Goal: Check status: Check status

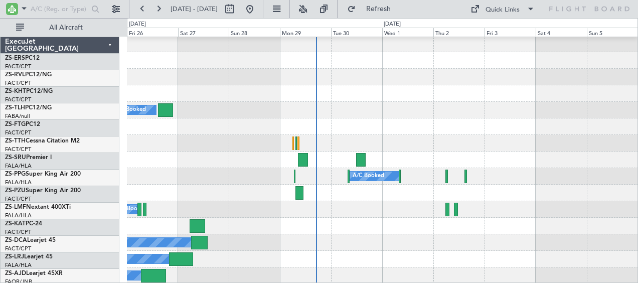
scroll to position [779, 0]
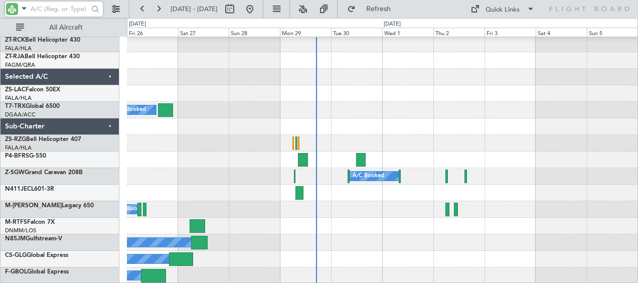
click at [32, 9] on input "text" at bounding box center [60, 9] width 58 height 15
type input "cjt"
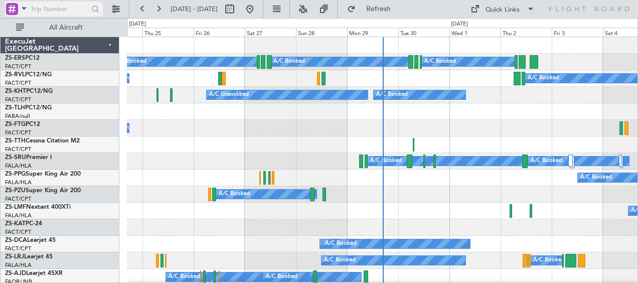
click at [18, 4] on span at bounding box center [24, 8] width 12 height 13
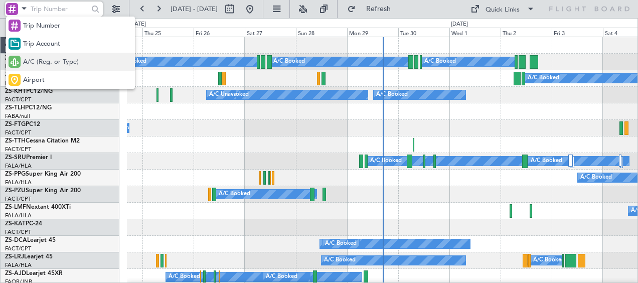
click at [43, 58] on span "A/C (Reg. or Type)" at bounding box center [51, 62] width 56 height 10
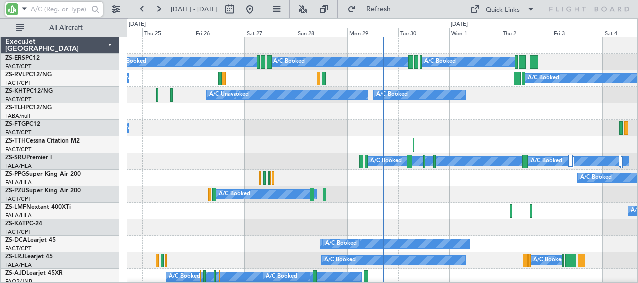
click at [56, 6] on input "text" at bounding box center [60, 9] width 58 height 15
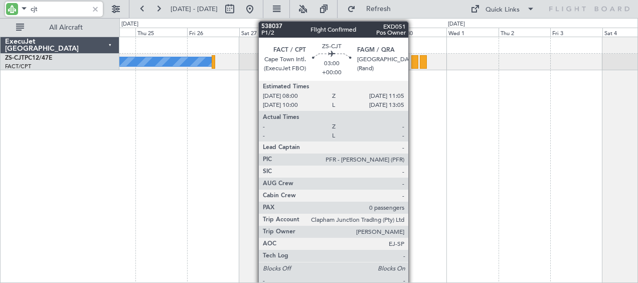
click at [413, 61] on div at bounding box center [414, 62] width 7 height 14
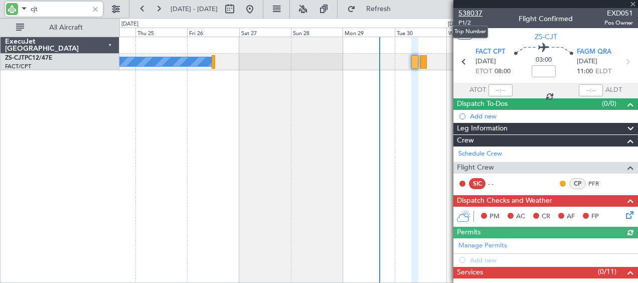
type input "cjt"
click at [476, 9] on span "538037" at bounding box center [470, 13] width 24 height 11
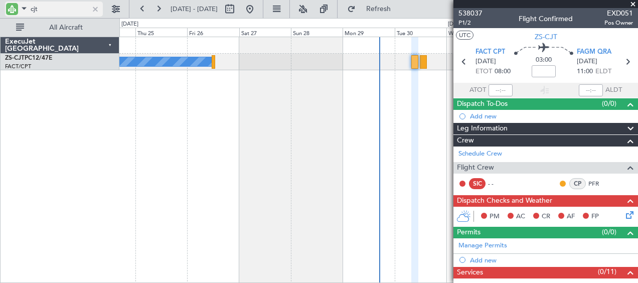
click at [98, 10] on div at bounding box center [95, 9] width 11 height 11
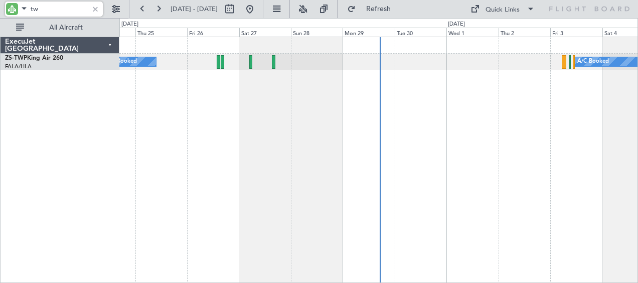
type input "t"
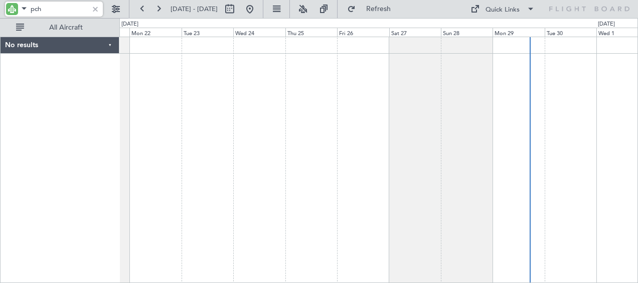
click at [483, 168] on div at bounding box center [378, 160] width 519 height 247
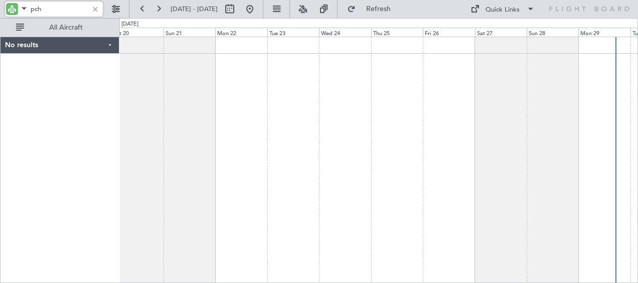
type input "pch"
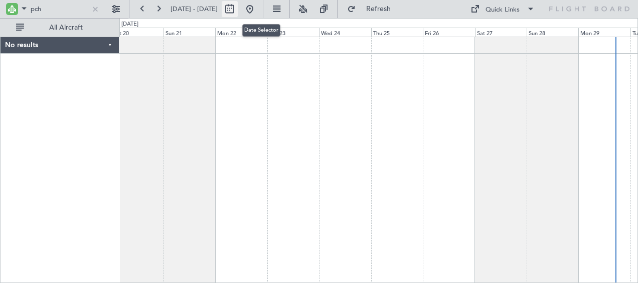
click at [238, 4] on button at bounding box center [230, 9] width 16 height 16
select select "9"
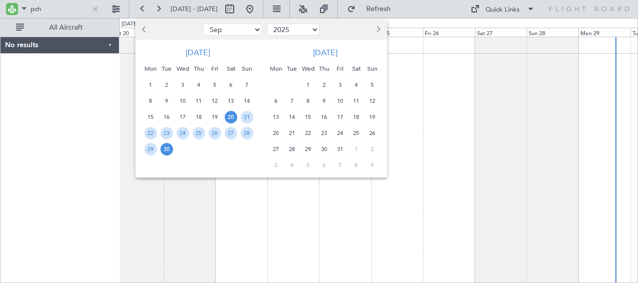
click at [298, 29] on select "2015 2016 2017 2018 2019 2020 2021 2022 2023 2024 2025 2026 2027 2028 2029 2030…" at bounding box center [293, 30] width 53 height 12
select select "2019"
click at [267, 24] on select "2015 2016 2017 2018 2019 2020 2021 2022 2023 2024 2025 2026 2027 2028 2029 2030…" at bounding box center [293, 30] width 53 height 12
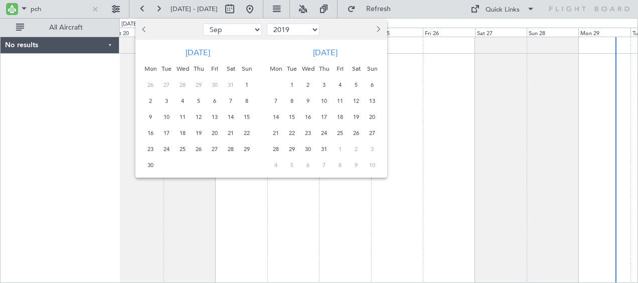
click at [239, 26] on select "Jan Feb Mar Apr May Jun Jul Aug Sep Oct Nov Dec" at bounding box center [232, 30] width 59 height 12
click at [232, 30] on select "Jan Feb Mar Apr May Jun Jul Aug Sep Oct Nov Dec" at bounding box center [232, 30] width 59 height 12
select select "7"
click at [203, 24] on select "Jan Feb Mar Apr May Jun Jul Aug Sep Oct Nov Dec" at bounding box center [232, 30] width 59 height 12
click at [184, 136] on span "24" at bounding box center [182, 133] width 13 height 13
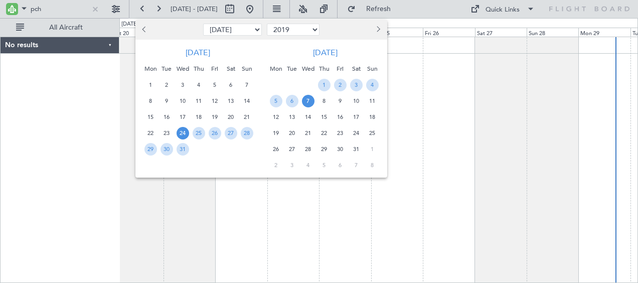
click at [306, 102] on span "7" at bounding box center [308, 101] width 13 height 13
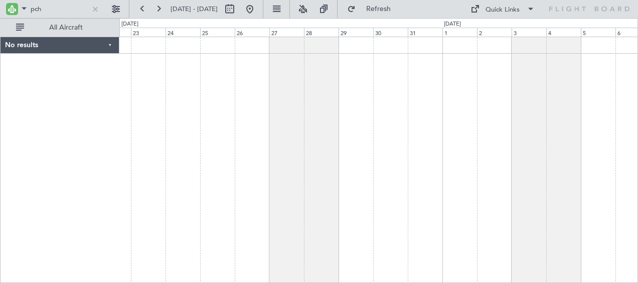
click at [294, 97] on div at bounding box center [378, 160] width 519 height 247
click at [108, 10] on button at bounding box center [116, 9] width 16 height 16
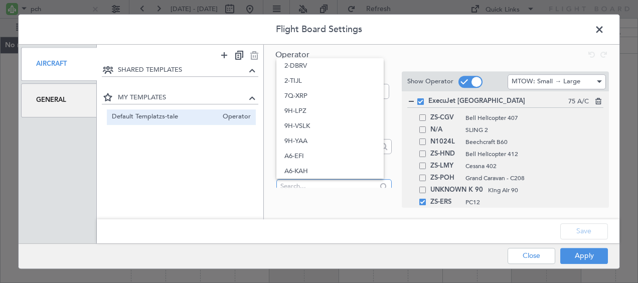
click at [323, 185] on input "text" at bounding box center [328, 185] width 96 height 15
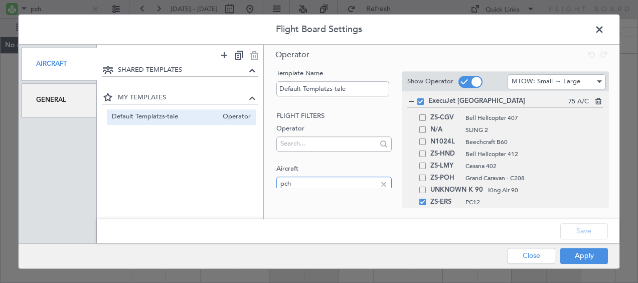
type input "pch"
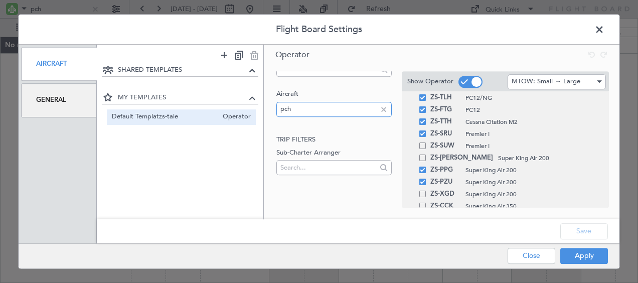
scroll to position [160, 0]
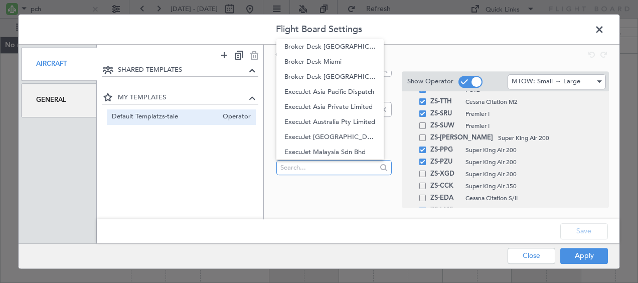
click at [307, 168] on input "text" at bounding box center [328, 167] width 96 height 15
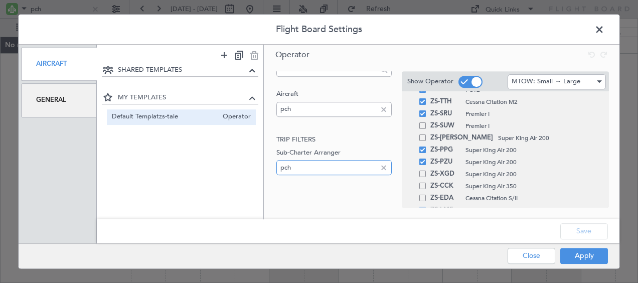
type input "pch"
click at [381, 105] on div "pch" at bounding box center [333, 109] width 115 height 15
click at [378, 166] on div at bounding box center [383, 167] width 11 height 11
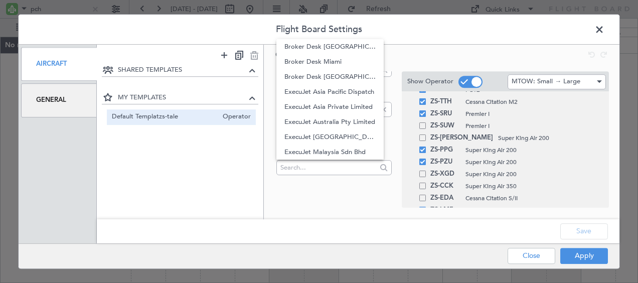
click at [325, 199] on div "Operator Template Name Default Templatzs-tale Flight filters Operator Aircraft …" at bounding box center [441, 131] width 355 height 172
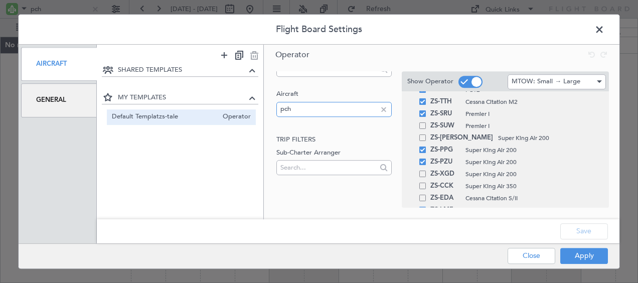
click at [354, 113] on input "pch" at bounding box center [328, 108] width 96 height 15
type input "p"
type input "pch"
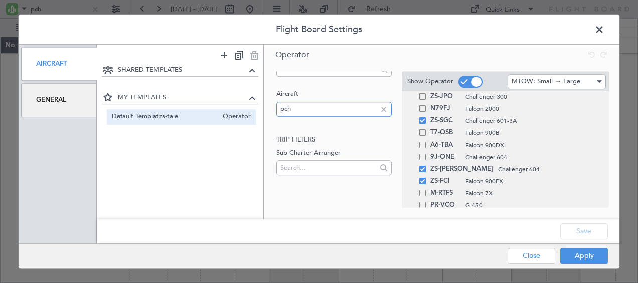
scroll to position [425, 0]
